Goal: Find specific page/section: Find specific page/section

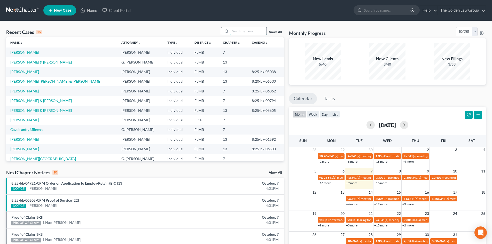
click at [252, 29] on input "search" at bounding box center [248, 30] width 36 height 7
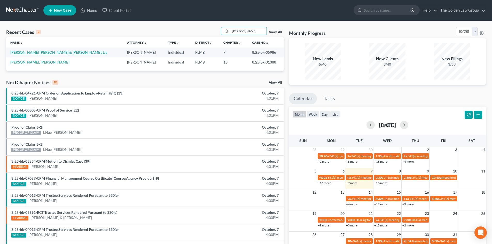
type input "[PERSON_NAME]"
click at [48, 54] on link "[PERSON_NAME] [PERSON_NAME] & [PERSON_NAME], Lis" at bounding box center [58, 52] width 97 height 4
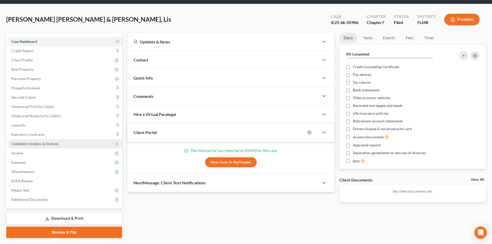
scroll to position [26, 0]
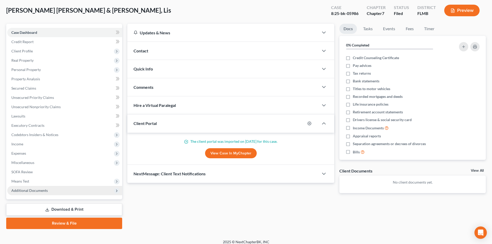
click at [40, 190] on span "Additional Documents" at bounding box center [29, 190] width 36 height 4
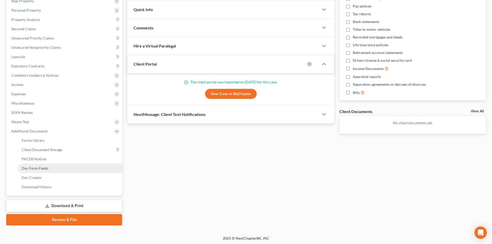
scroll to position [86, 0]
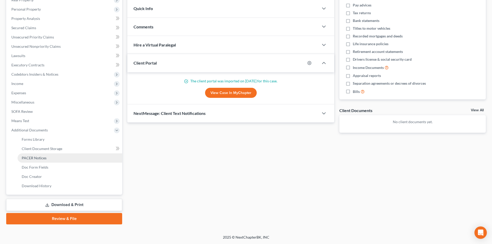
click at [37, 156] on span "PACER Notices" at bounding box center [34, 158] width 25 height 4
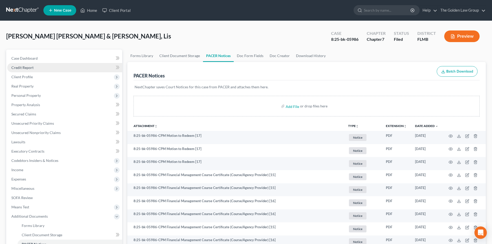
click at [31, 66] on span "Credit Report" at bounding box center [22, 67] width 22 height 4
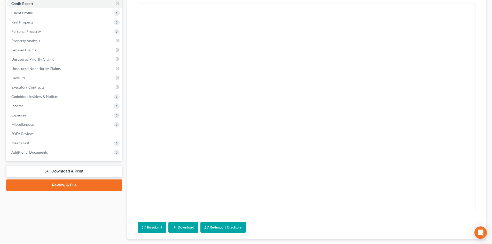
scroll to position [77, 0]
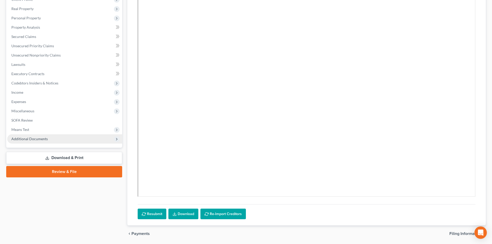
click at [35, 140] on span "Additional Documents" at bounding box center [29, 139] width 36 height 4
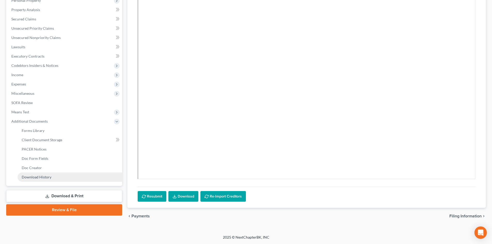
click at [39, 177] on span "Download History" at bounding box center [37, 177] width 30 height 4
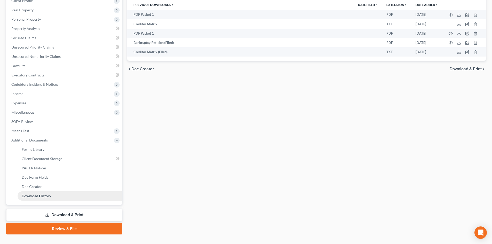
scroll to position [77, 0]
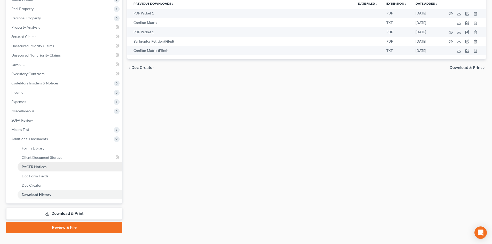
click at [42, 168] on span "PACER Notices" at bounding box center [34, 166] width 25 height 4
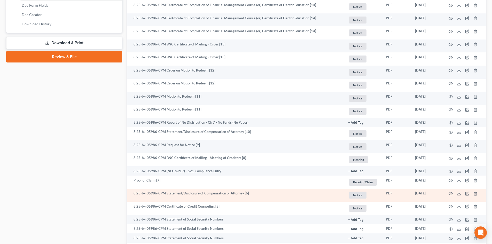
scroll to position [300, 0]
